Goal: Transaction & Acquisition: Purchase product/service

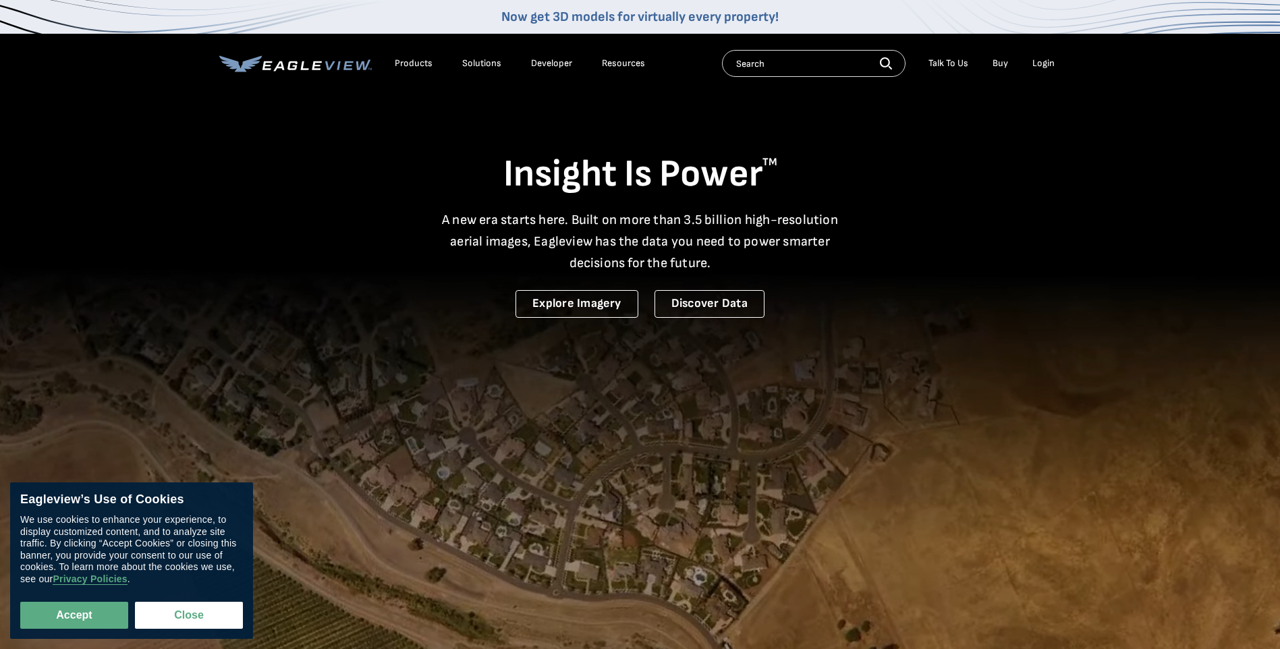
click at [1019, 62] on div "Login" at bounding box center [1043, 63] width 22 height 12
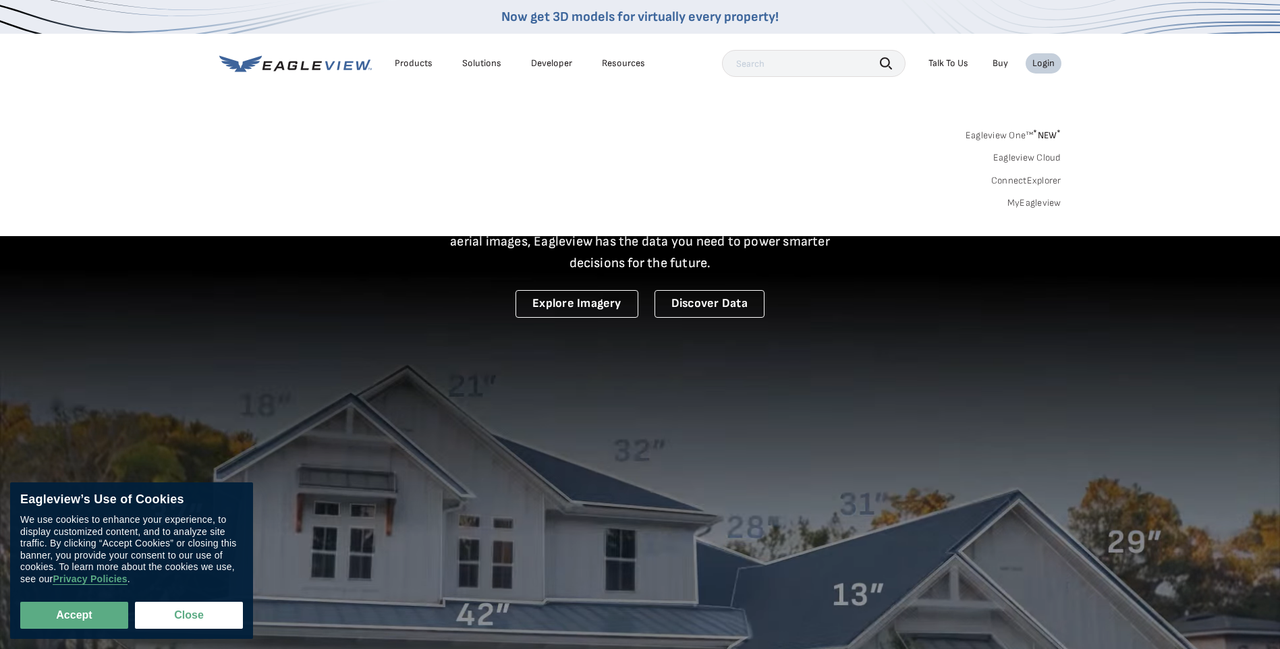
click at [1019, 202] on link "MyEagleview" at bounding box center [1034, 203] width 54 height 12
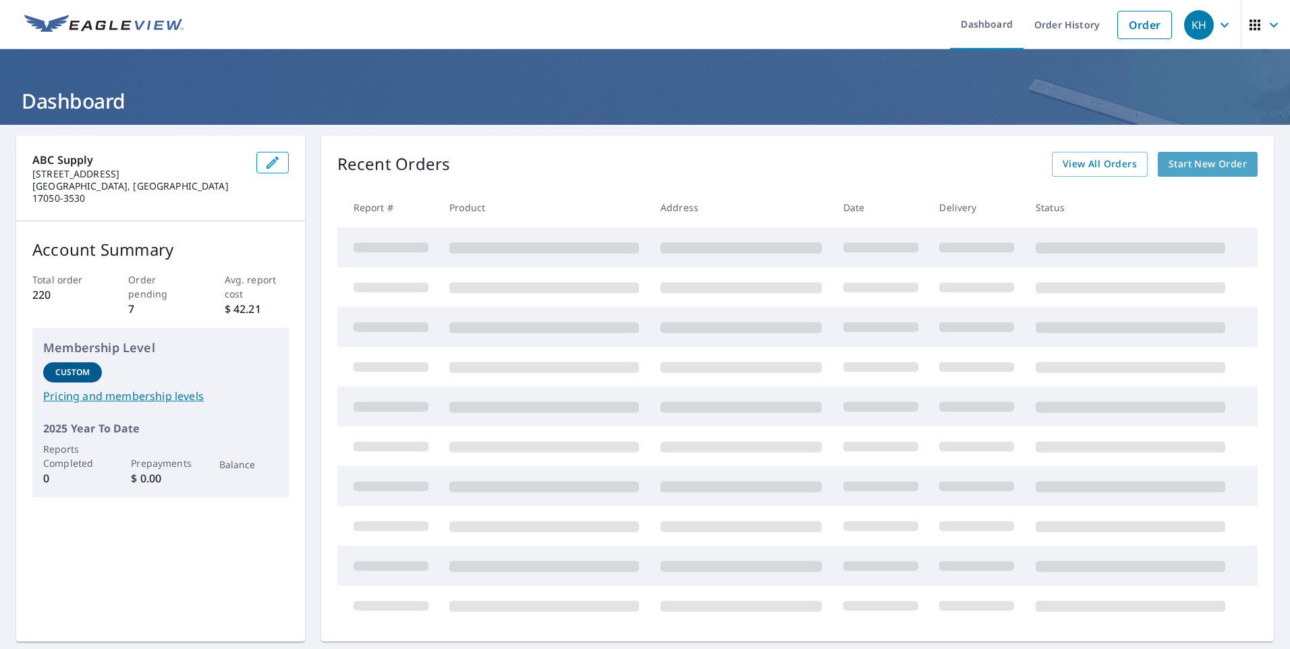
click at [1198, 167] on span "Start New Order" at bounding box center [1208, 164] width 78 height 17
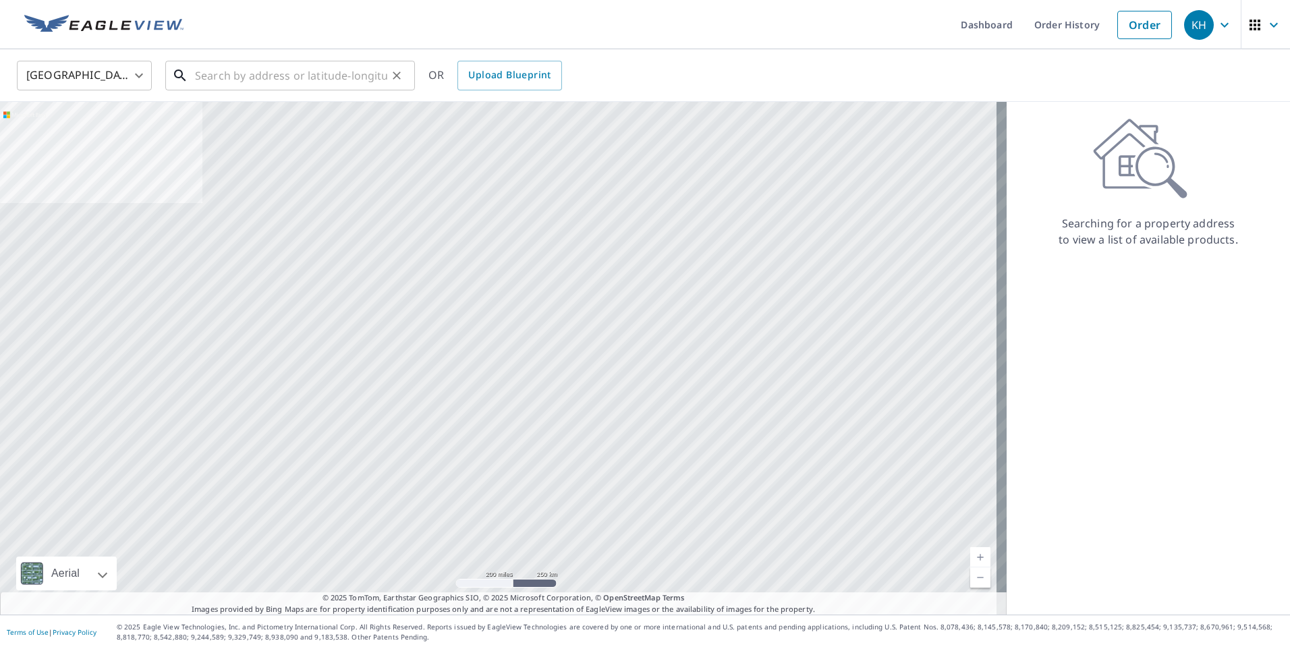
click at [311, 84] on input "text" at bounding box center [291, 76] width 192 height 38
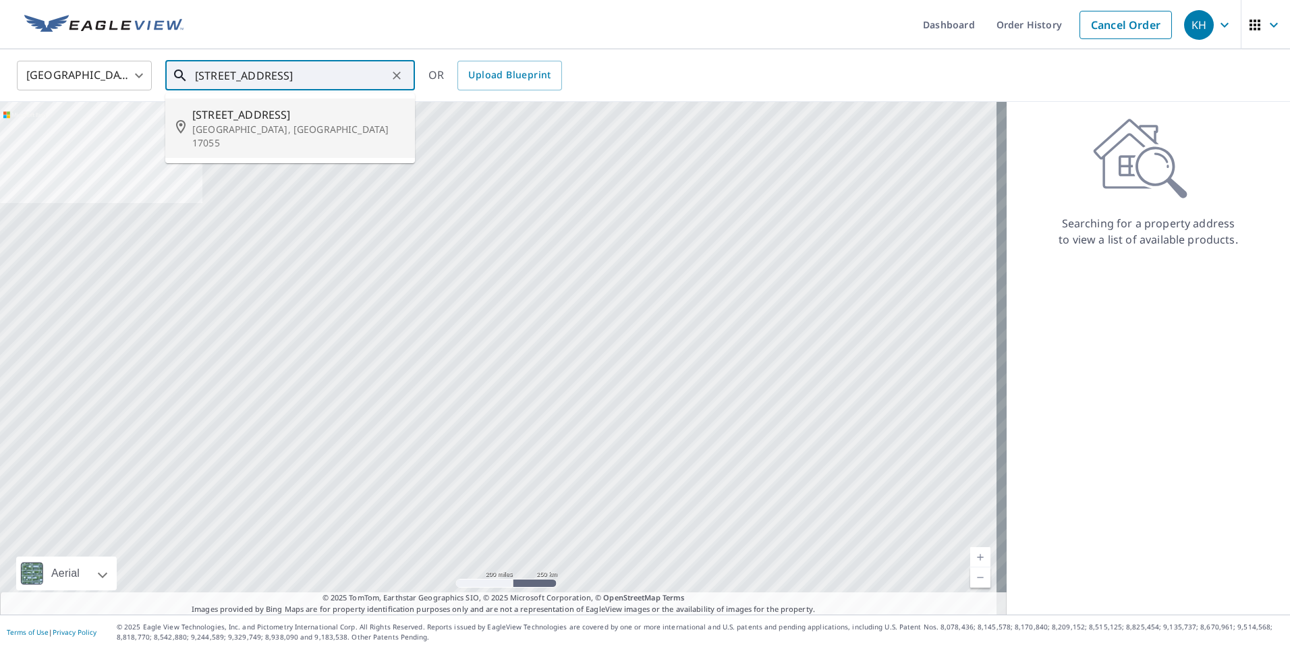
click at [283, 128] on p "Mechanicsburg, PA 17055" at bounding box center [298, 136] width 212 height 27
type input "175 Meadow Ln Mechanicsburg, PA 17055"
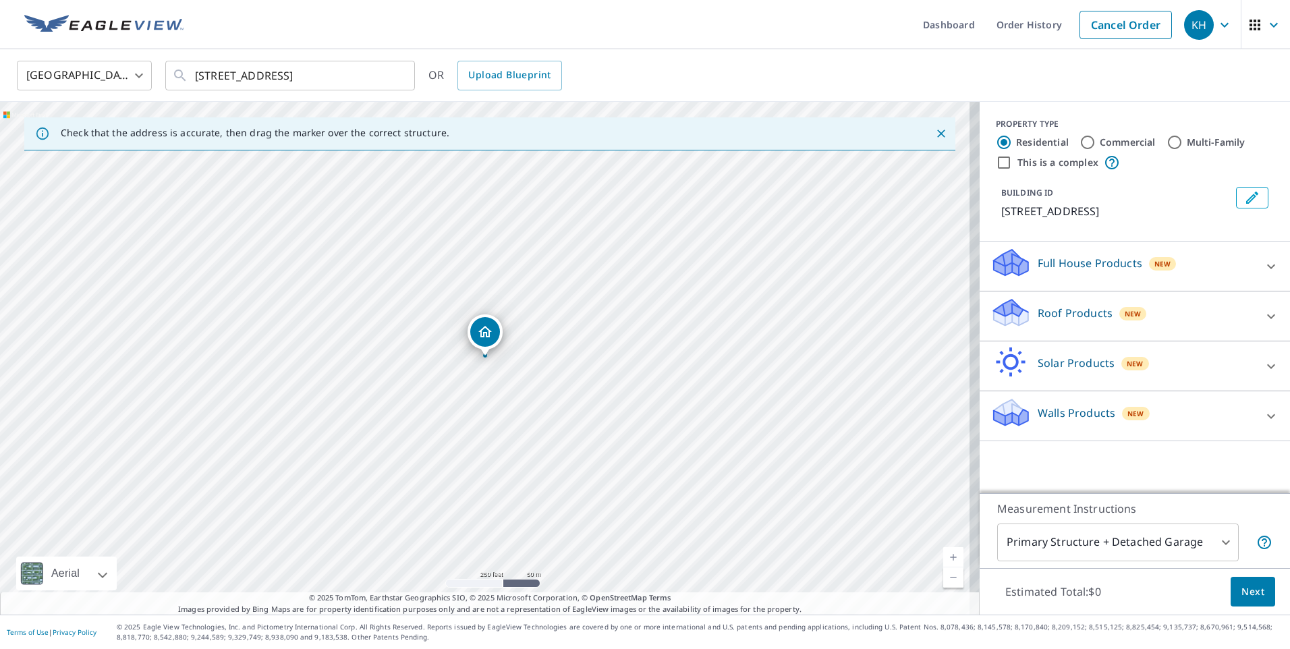
click at [1267, 316] on icon at bounding box center [1271, 316] width 8 height 5
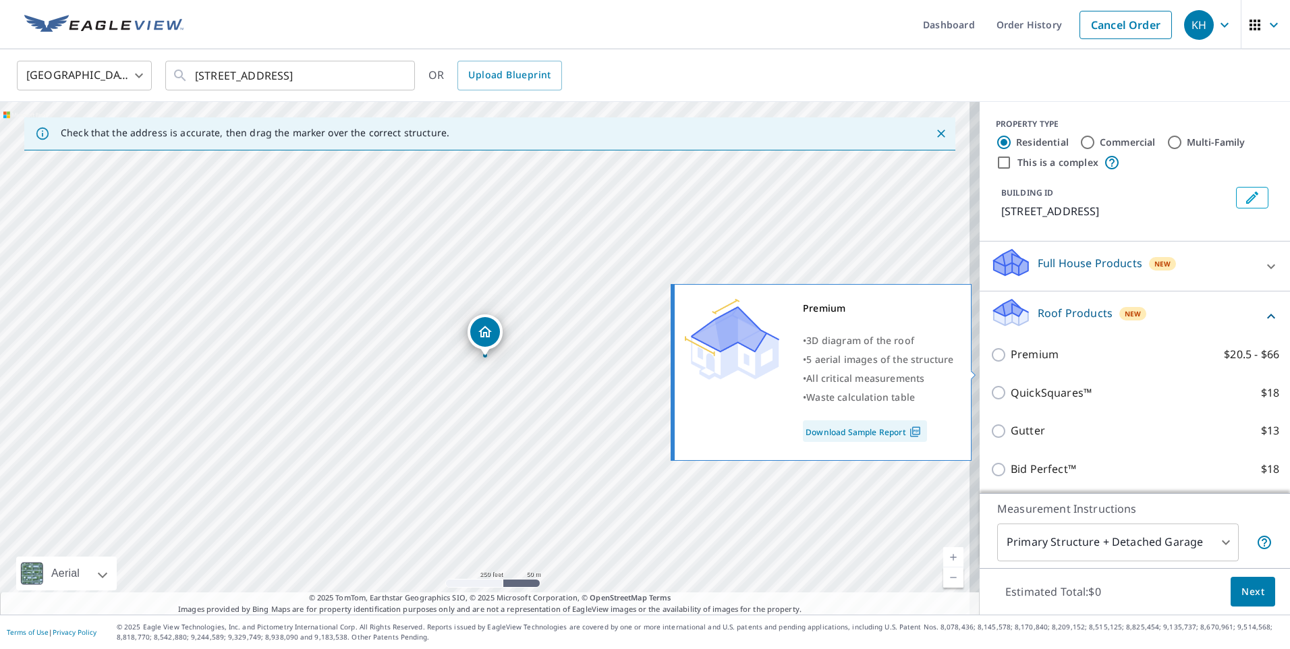
click at [991, 363] on input "Premium $20.5 - $66" at bounding box center [1000, 355] width 20 height 16
checkbox input "true"
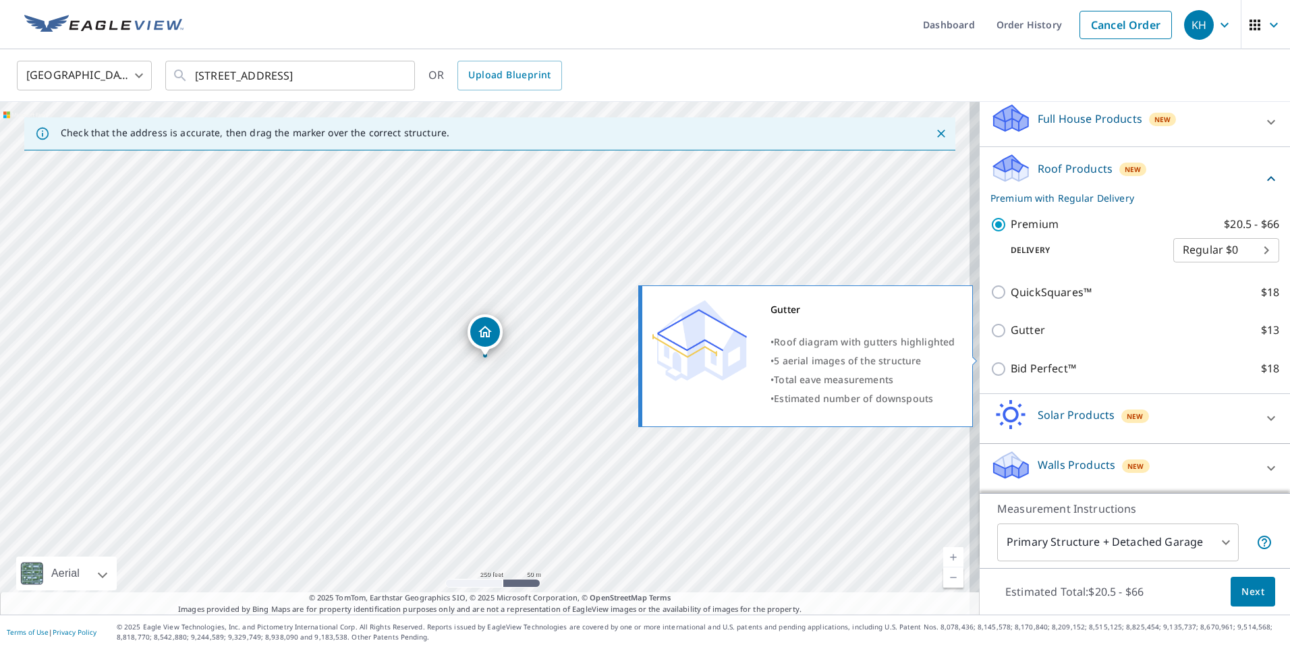
scroll to position [161, 0]
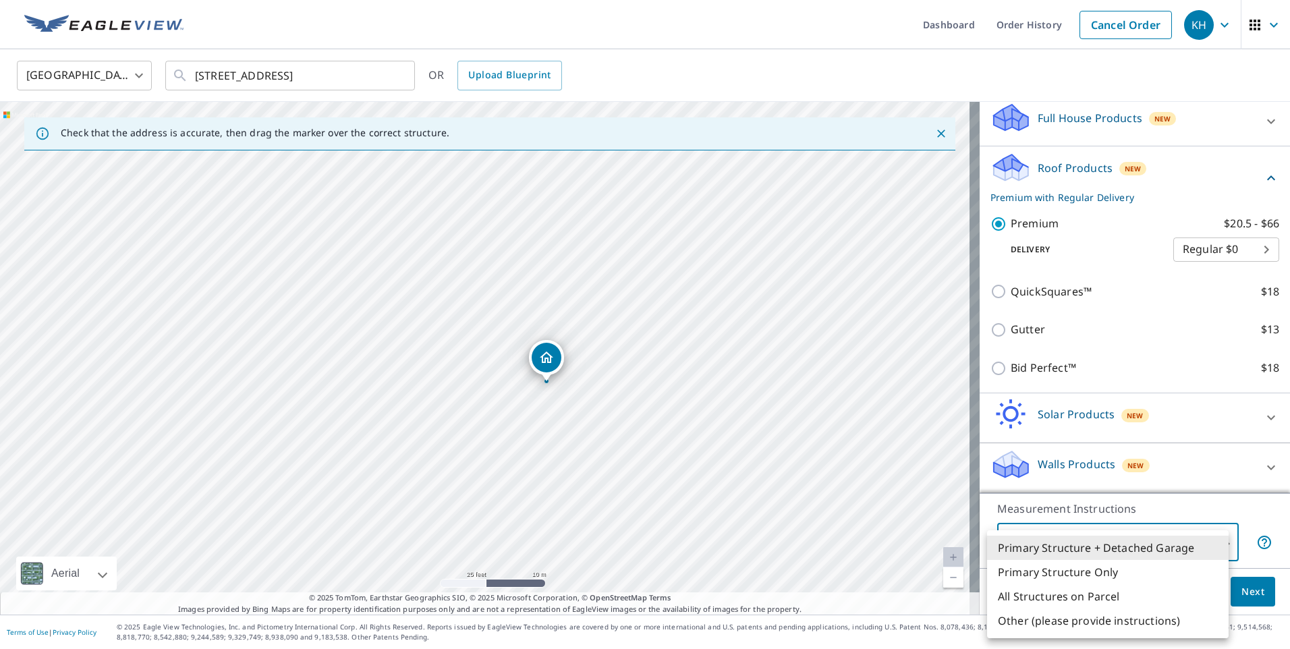
click at [1217, 540] on body "KH KH Dashboard Order History Cancel Order KH United States US ​ 175 Meadow Ln …" at bounding box center [645, 324] width 1290 height 649
click at [1086, 567] on li "Primary Structure Only" at bounding box center [1108, 572] width 242 height 24
type input "2"
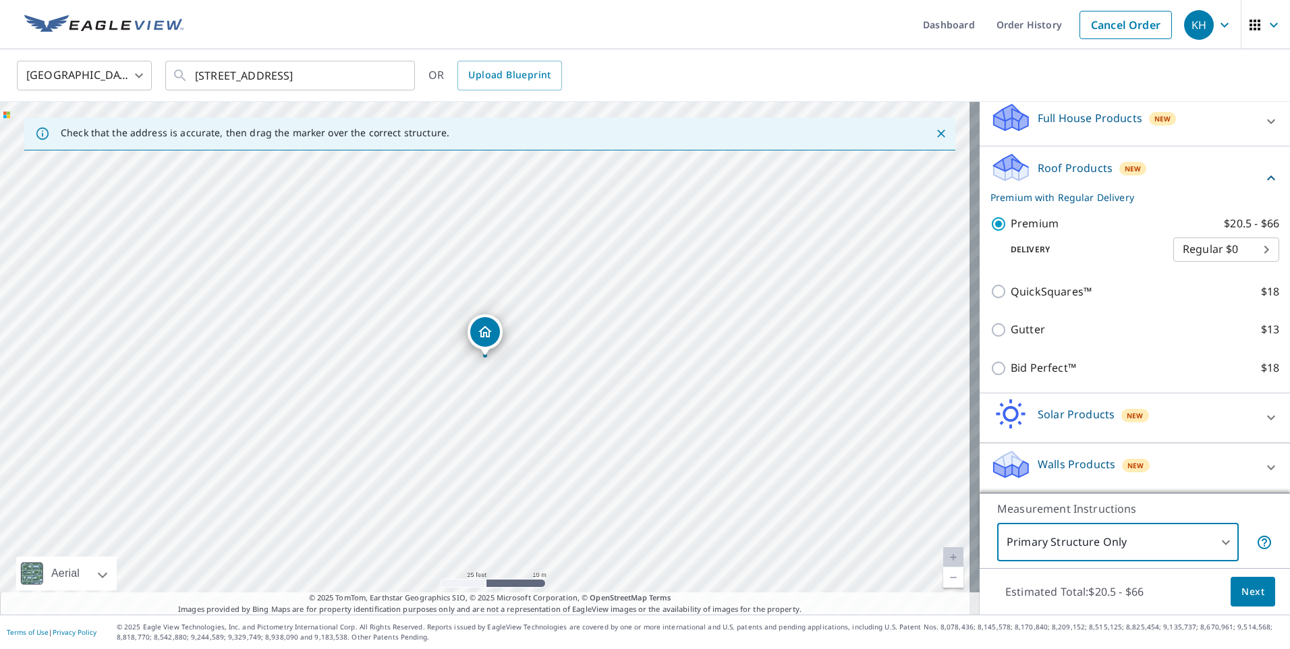
click at [1250, 586] on span "Next" at bounding box center [1252, 592] width 23 height 17
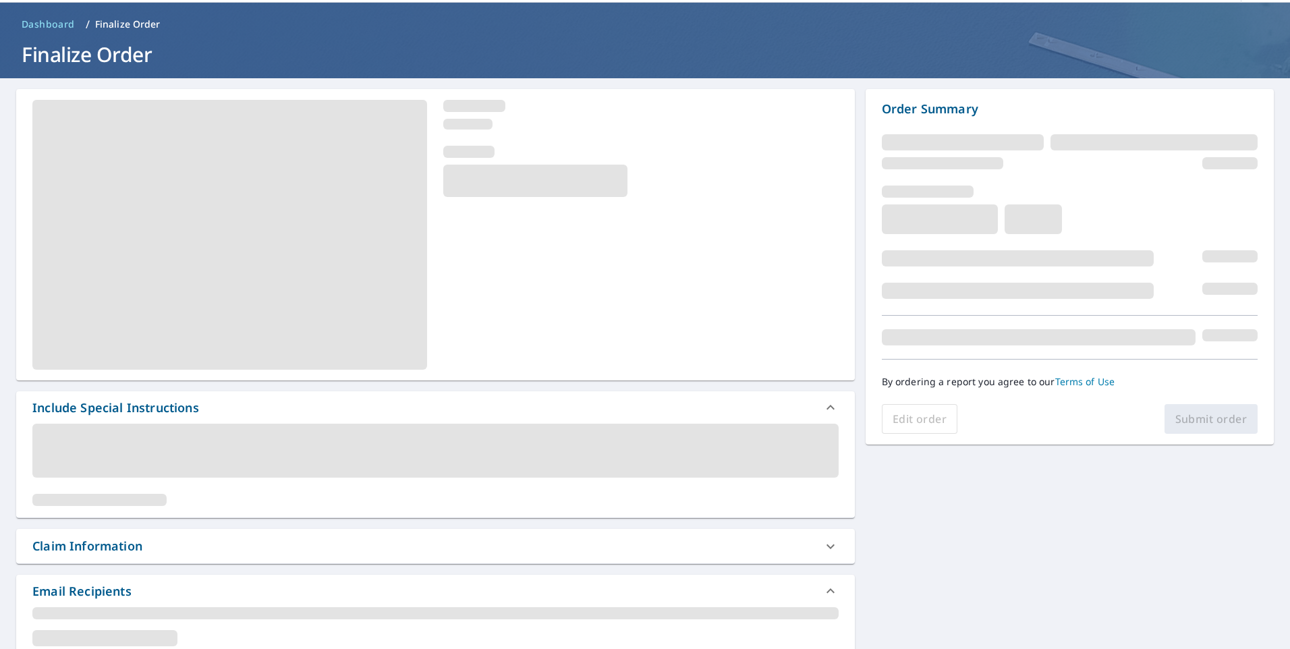
scroll to position [202, 0]
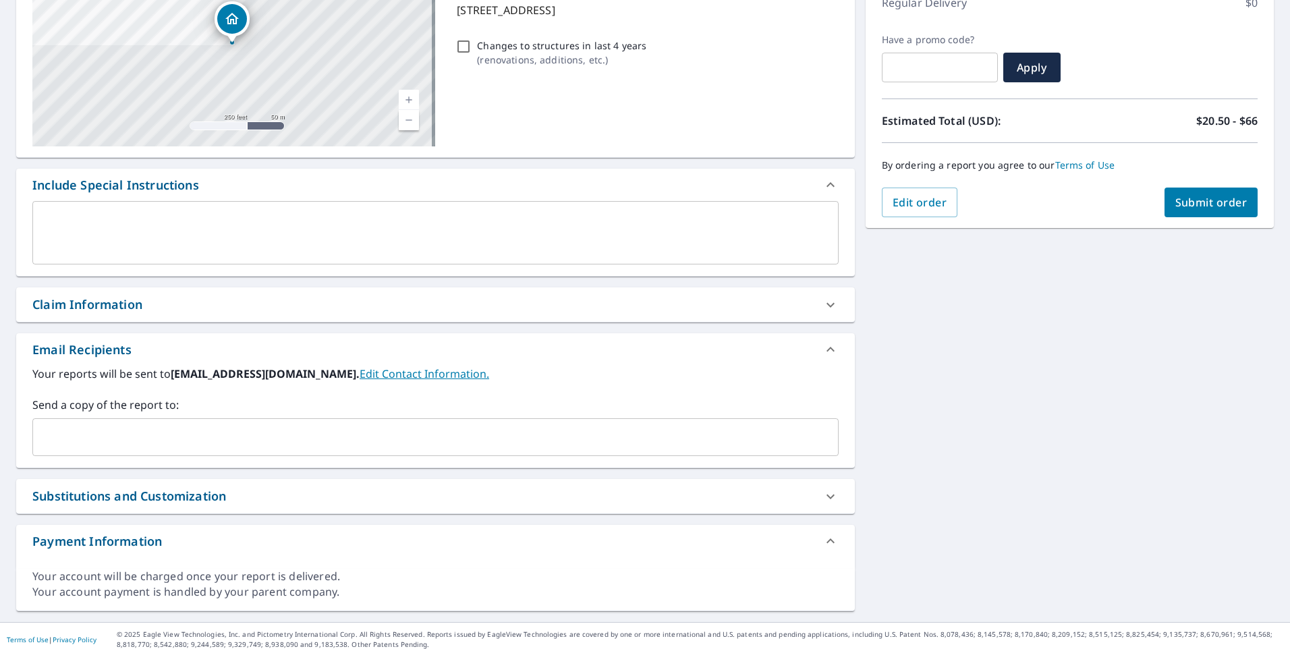
click at [823, 304] on icon at bounding box center [830, 305] width 16 height 16
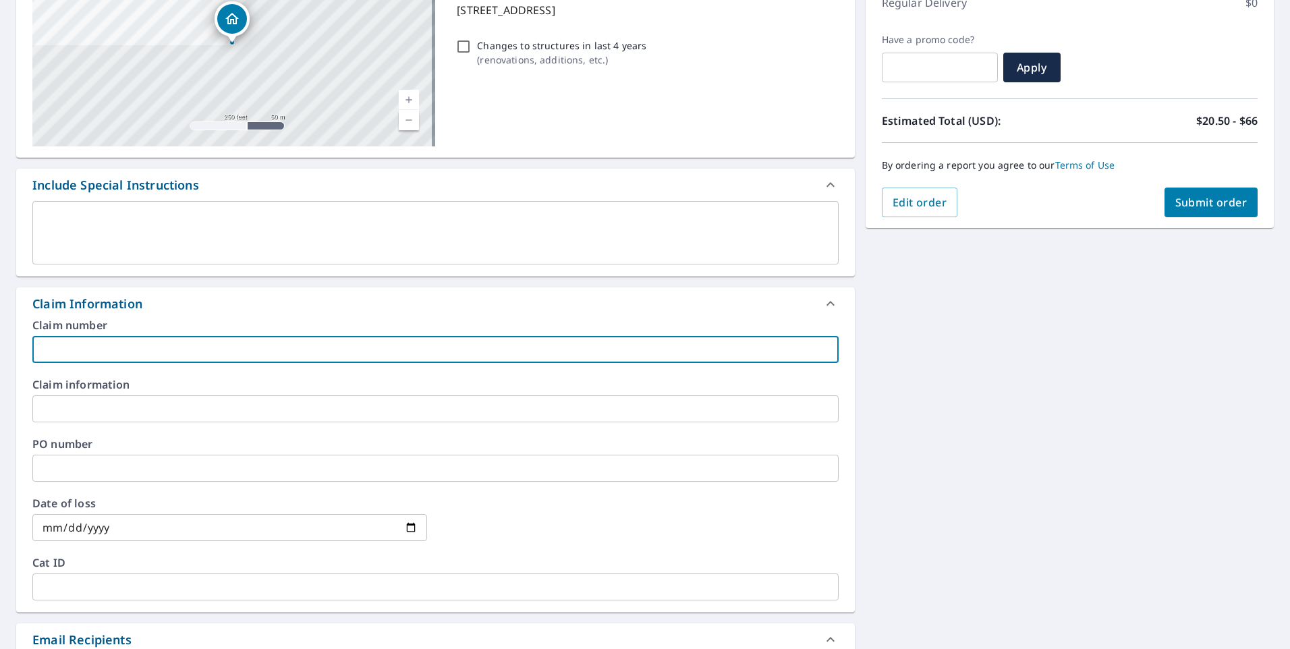
click at [109, 343] on input "text" at bounding box center [435, 349] width 806 height 27
type input "MIKE CAHILL"
click at [121, 409] on input "text" at bounding box center [435, 408] width 806 height 27
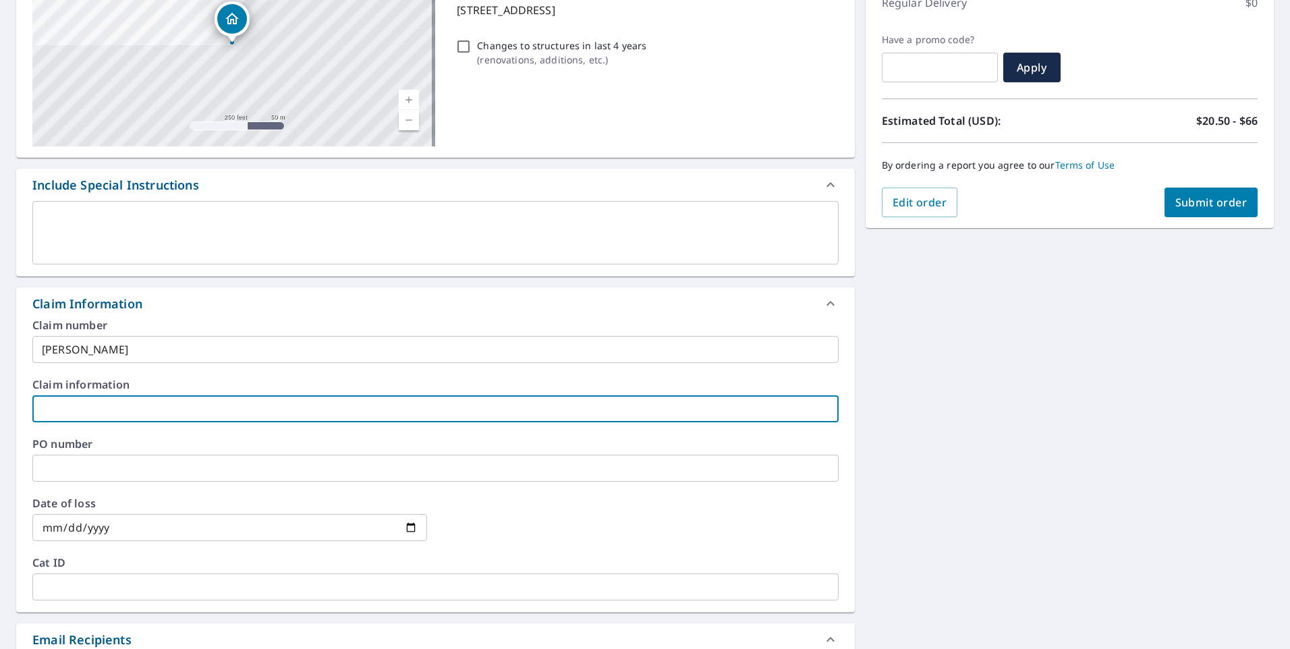
type input "MIKE CAHILL"
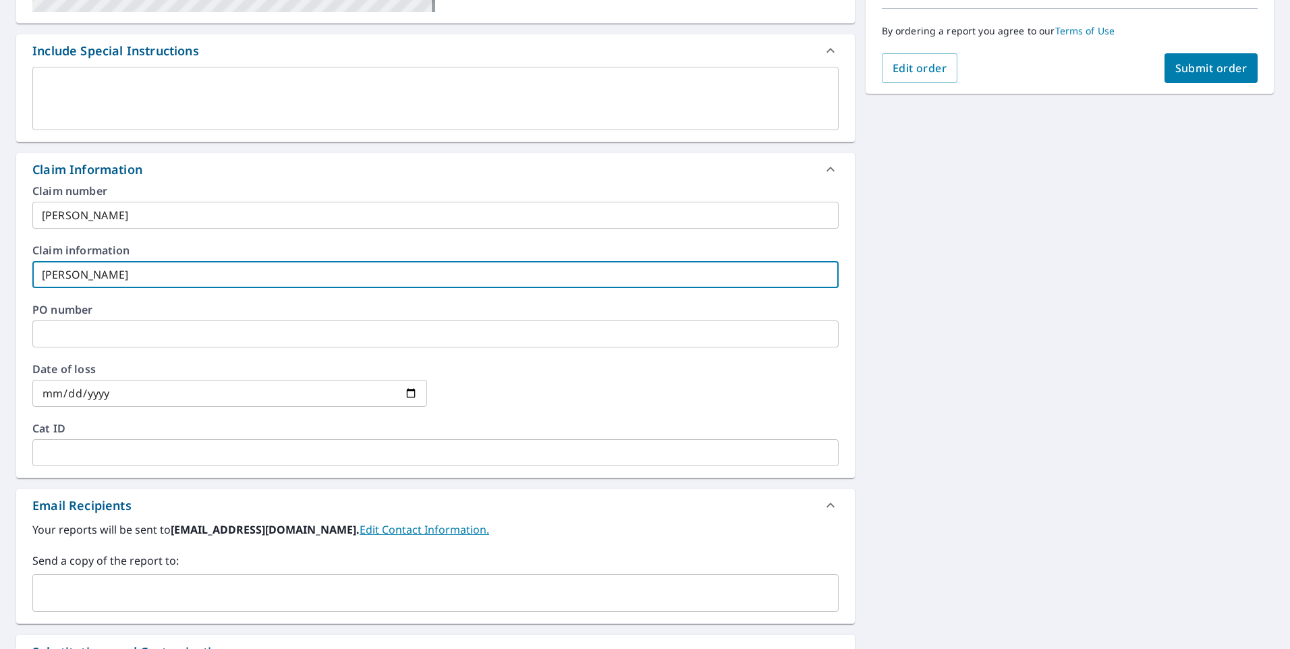
scroll to position [405, 0]
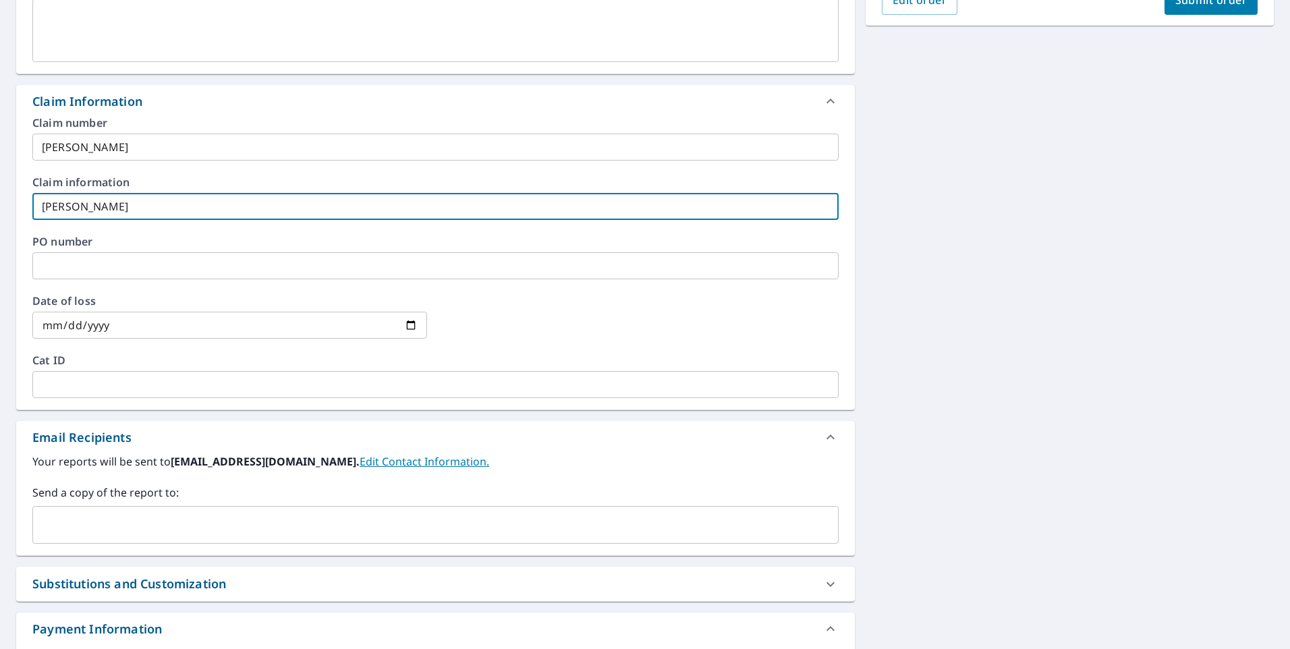
click at [58, 526] on input "text" at bounding box center [425, 525] width 774 height 26
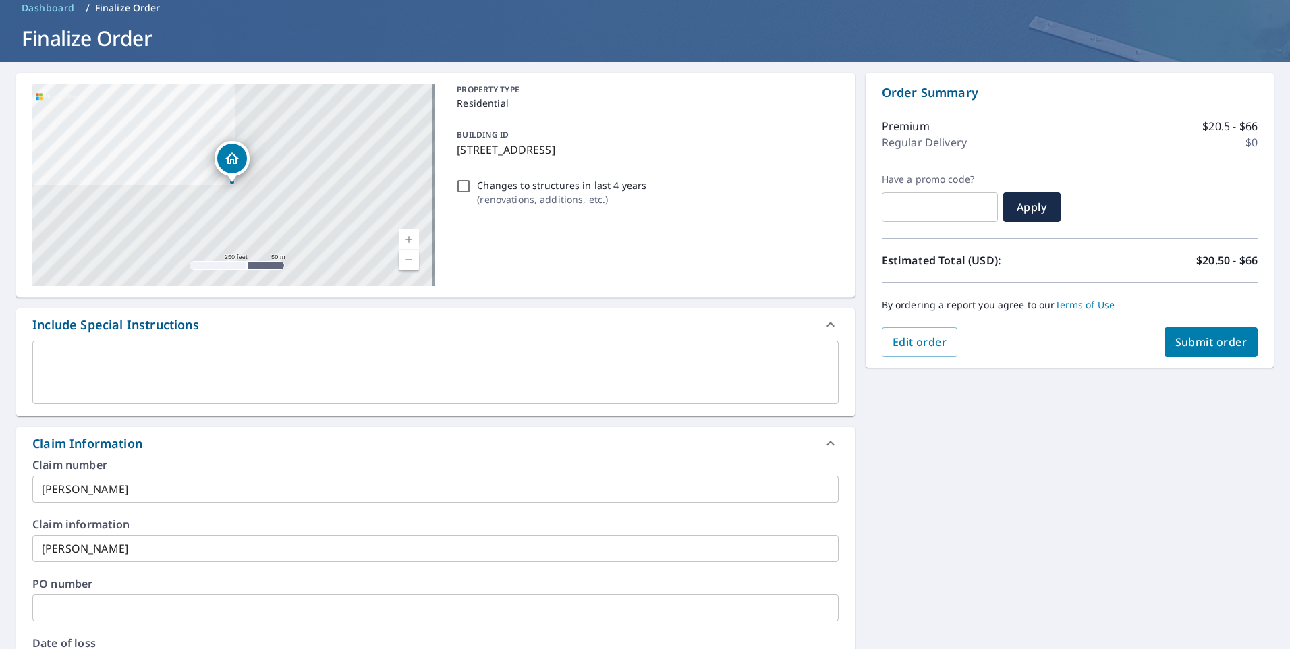
scroll to position [0, 0]
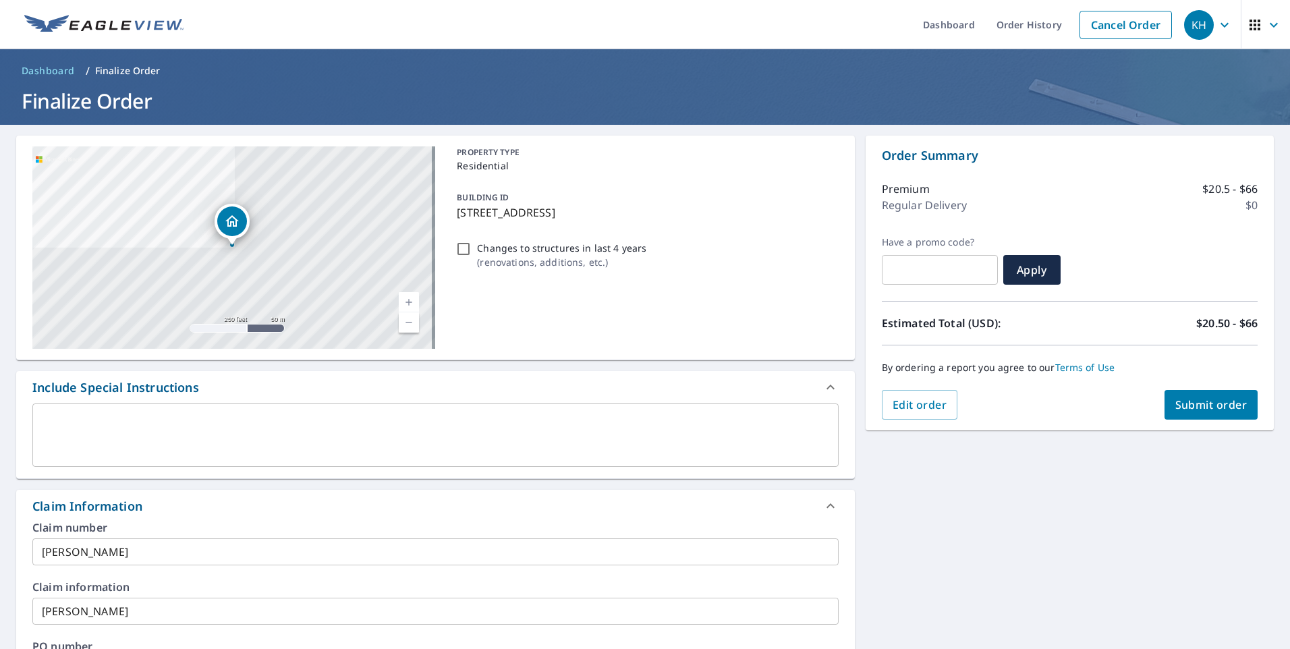
type input "brian.speck@abcsupply.com"
click at [1181, 402] on span "Submit order" at bounding box center [1211, 404] width 72 height 15
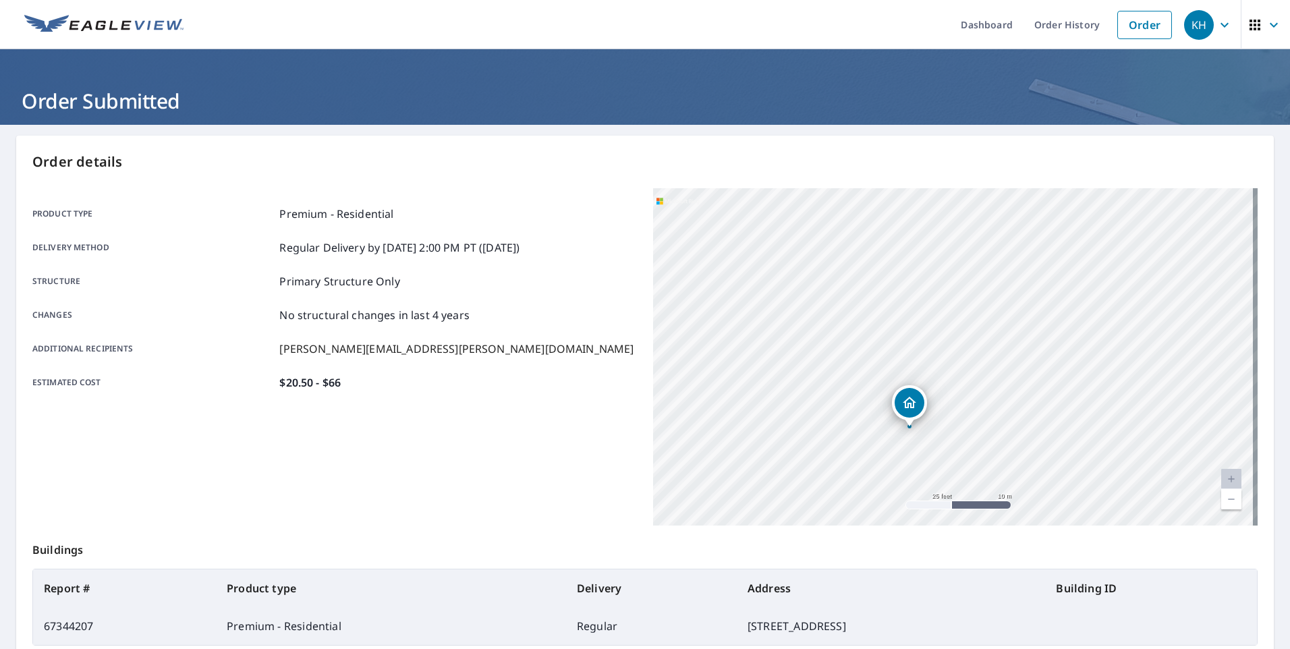
drag, startPoint x: 926, startPoint y: 359, endPoint x: 855, endPoint y: 516, distance: 172.7
click at [858, 518] on div "175 Meadow Ln Mechanicsburg, PA 17055" at bounding box center [955, 356] width 605 height 337
drag, startPoint x: 978, startPoint y: 323, endPoint x: 737, endPoint y: 379, distance: 247.5
click at [737, 379] on div "175 Meadow Ln Mechanicsburg, PA 17055" at bounding box center [955, 356] width 605 height 337
